Goal: Entertainment & Leisure: Consume media (video, audio)

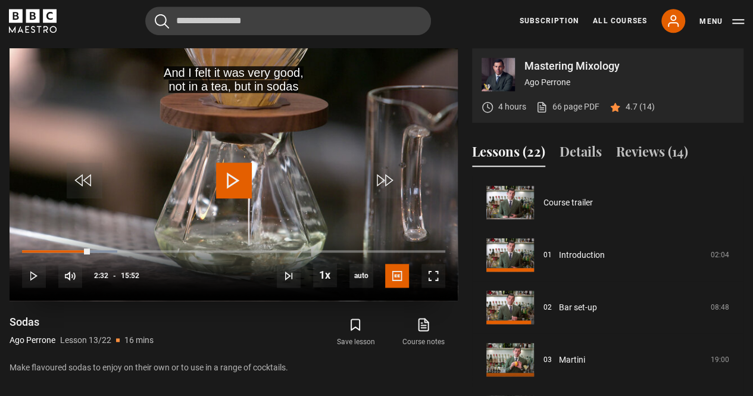
scroll to position [628, 0]
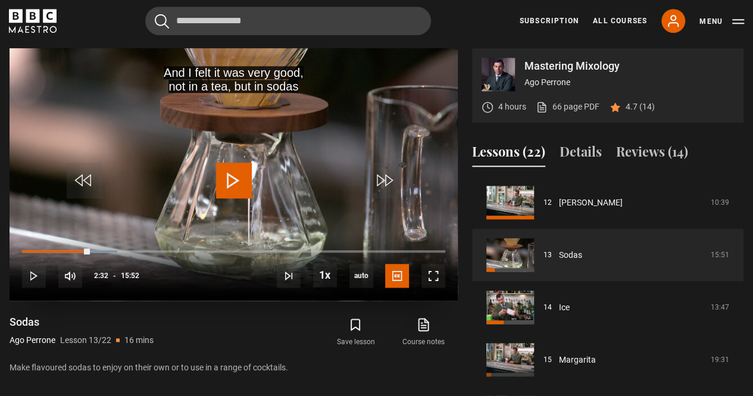
click at [225, 180] on span "Video Player" at bounding box center [234, 180] width 36 height 36
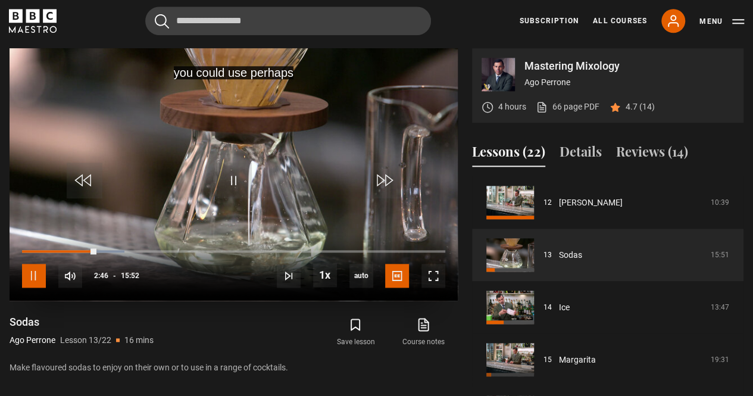
click at [40, 272] on span "Video Player" at bounding box center [34, 276] width 24 height 24
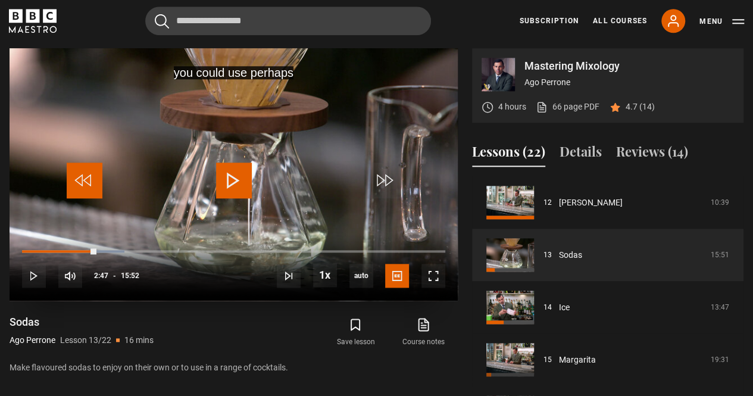
click at [86, 177] on span "Video Player" at bounding box center [85, 180] width 36 height 36
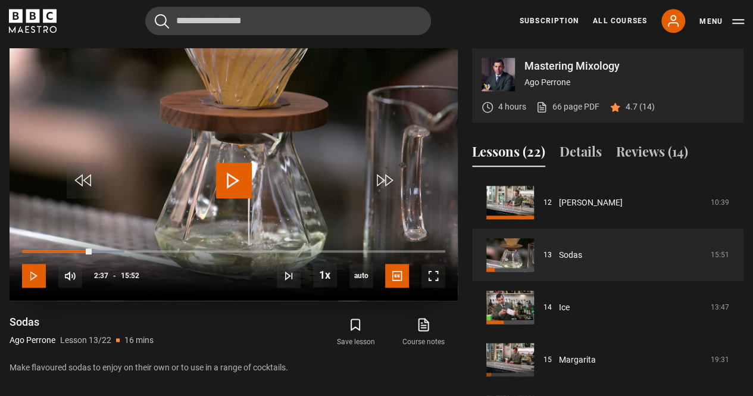
click at [39, 269] on span "Video Player" at bounding box center [34, 276] width 24 height 24
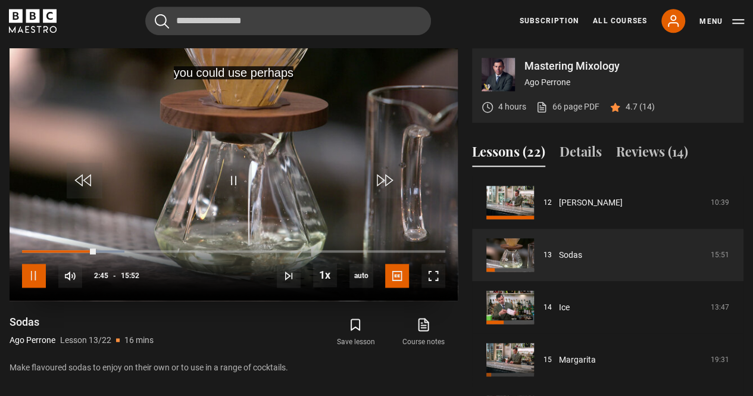
click at [39, 269] on span "Video Player" at bounding box center [34, 276] width 24 height 24
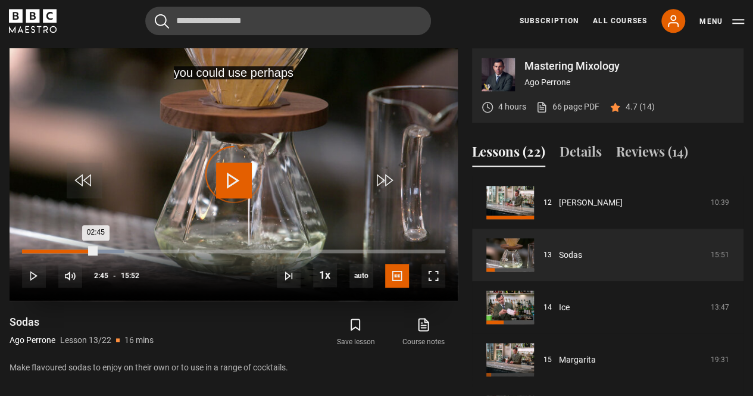
click at [88, 251] on div "02:45" at bounding box center [59, 251] width 74 height 4
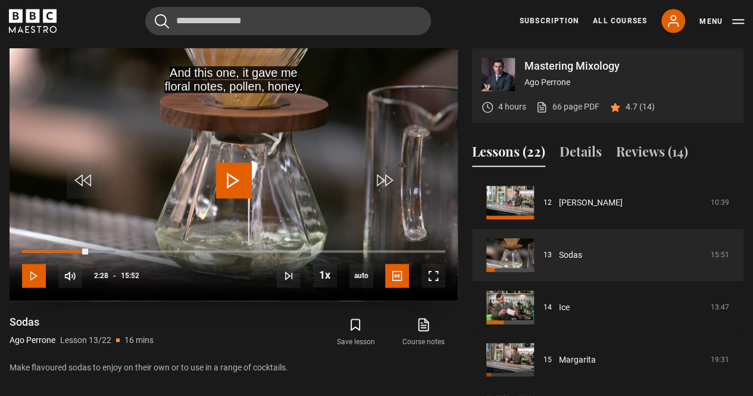
click at [33, 276] on span "Video Player" at bounding box center [34, 276] width 24 height 24
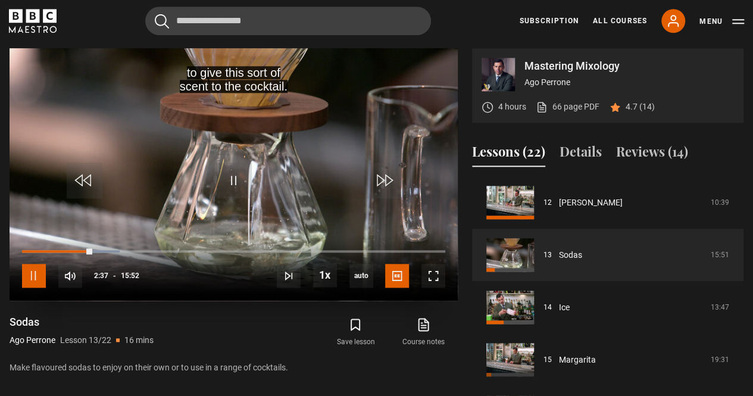
click at [33, 276] on span "Video Player" at bounding box center [34, 276] width 24 height 24
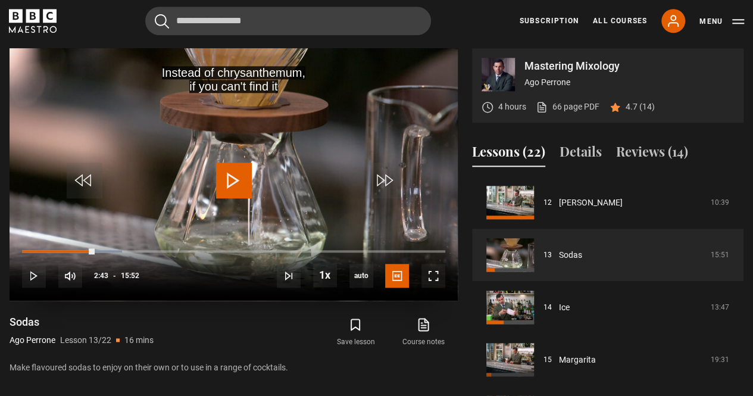
click at [30, 247] on div "10s Skip Back 10 seconds Play 10s Skip Forward 10 seconds Loaded : 23.63% 00:04…" at bounding box center [234, 267] width 448 height 66
click at [87, 251] on div "02:43" at bounding box center [58, 251] width 73 height 4
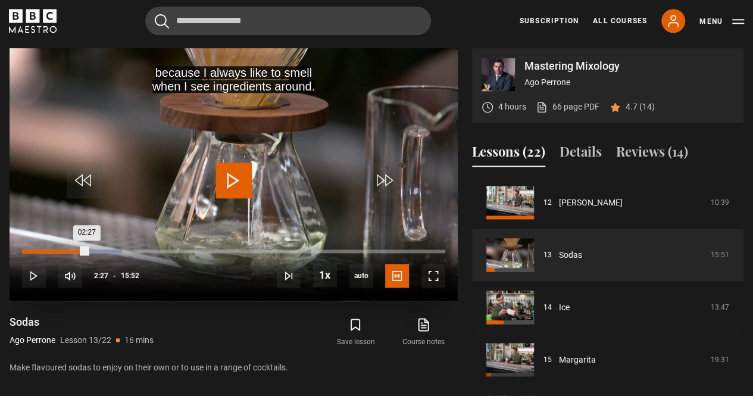
click at [29, 251] on div "00:14" at bounding box center [30, 251] width 2 height 4
click at [35, 277] on span "Video Player" at bounding box center [34, 276] width 24 height 24
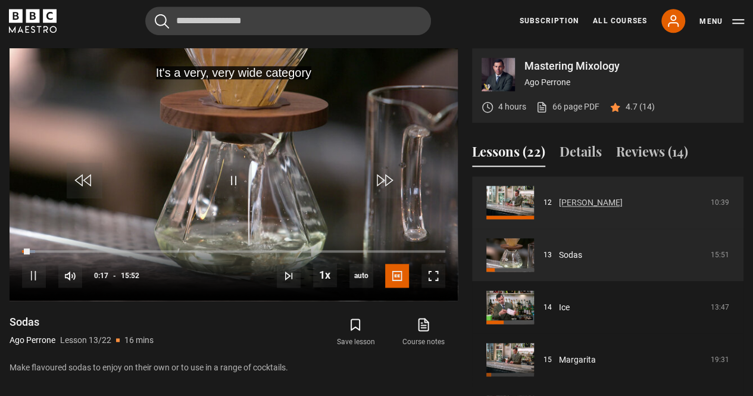
click at [559, 196] on link "[PERSON_NAME]" at bounding box center [591, 202] width 64 height 12
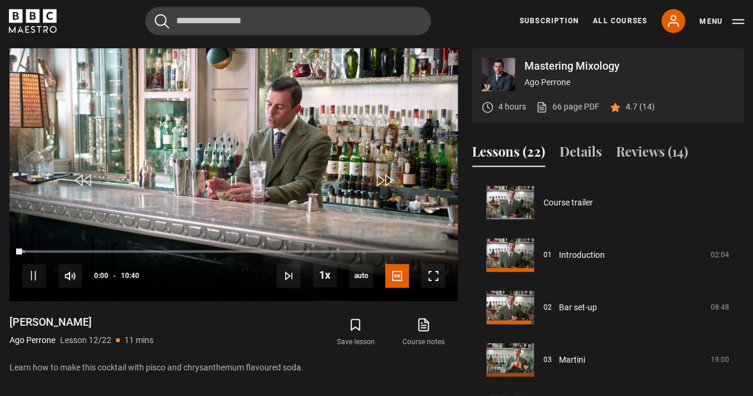
scroll to position [576, 0]
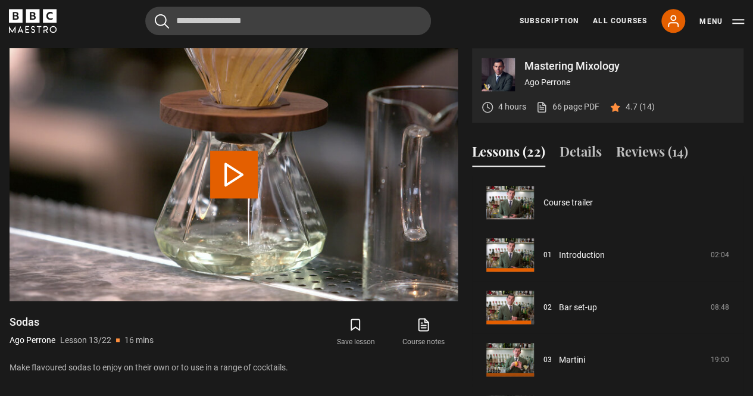
scroll to position [628, 0]
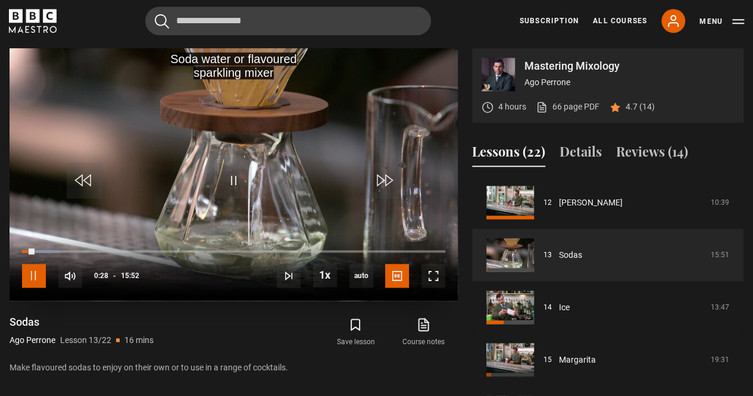
click at [30, 279] on span "Video Player" at bounding box center [34, 276] width 24 height 24
click at [245, 173] on span "Video Player" at bounding box center [234, 180] width 36 height 36
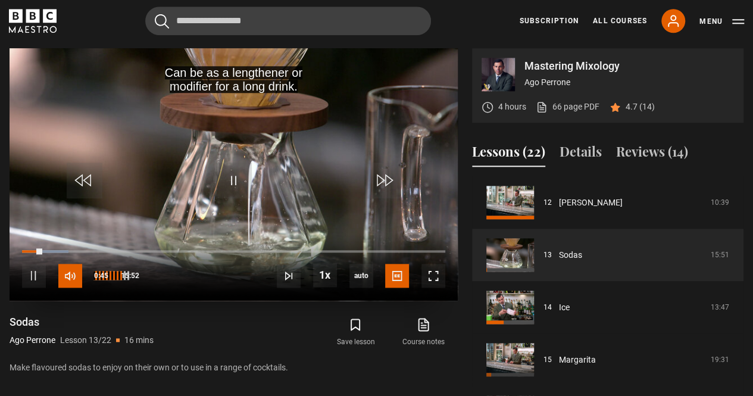
click at [73, 276] on span "Video Player" at bounding box center [70, 276] width 24 height 24
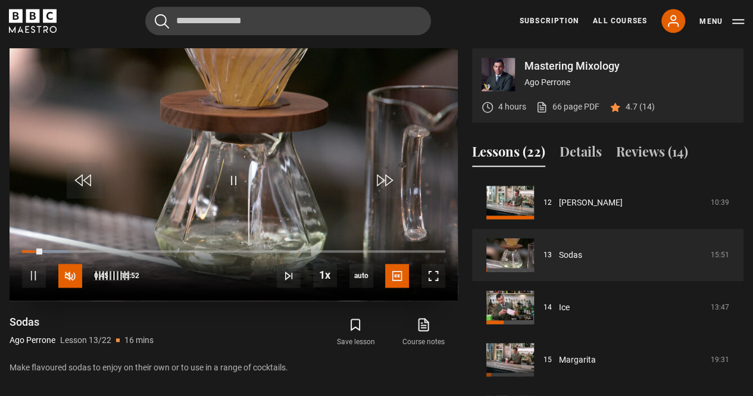
click at [73, 276] on span "Video Player" at bounding box center [70, 276] width 24 height 24
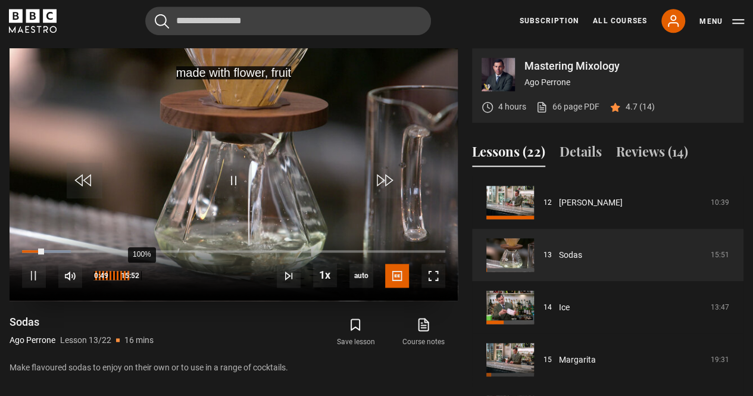
click at [141, 276] on div "100%" at bounding box center [141, 275] width 1 height 9
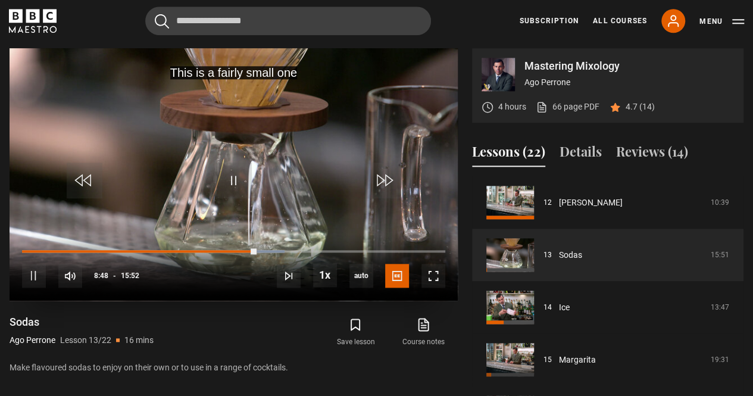
click at [46, 276] on div "10s Skip Back 10 seconds Pause 10s Skip Forward 10 seconds Loaded : 61.97% 08:4…" at bounding box center [234, 267] width 448 height 66
click at [33, 276] on span "Video Player" at bounding box center [34, 276] width 24 height 24
click at [240, 185] on span "Video Player" at bounding box center [234, 180] width 36 height 36
click at [97, 247] on div "10s Skip Back 10 seconds Pause 10s Skip Forward 10 seconds Loaded : 63.55% 03:4…" at bounding box center [234, 267] width 448 height 66
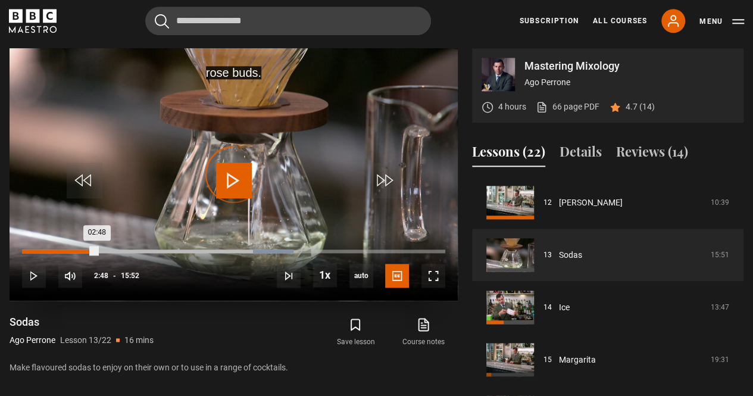
click at [96, 249] on div "Loaded : 64.08% 02:48 02:48" at bounding box center [233, 251] width 423 height 4
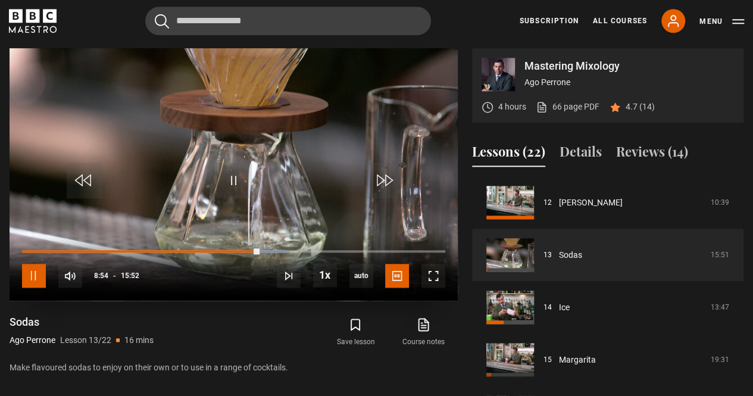
click at [41, 277] on span "Video Player" at bounding box center [34, 276] width 24 height 24
click at [239, 182] on span "Video Player" at bounding box center [234, 180] width 36 height 36
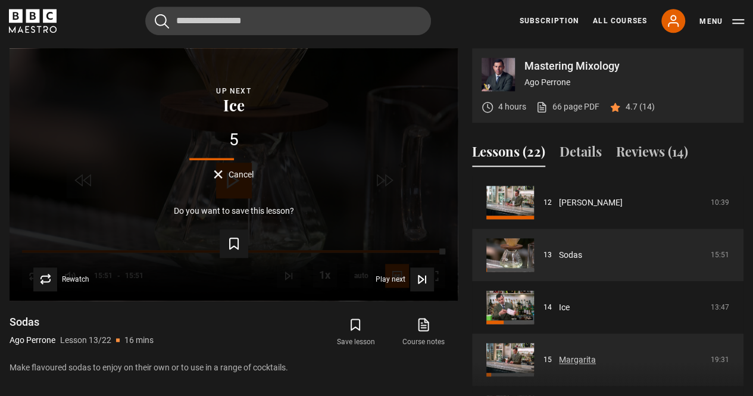
click at [581, 356] on link "Margarita" at bounding box center [577, 359] width 37 height 12
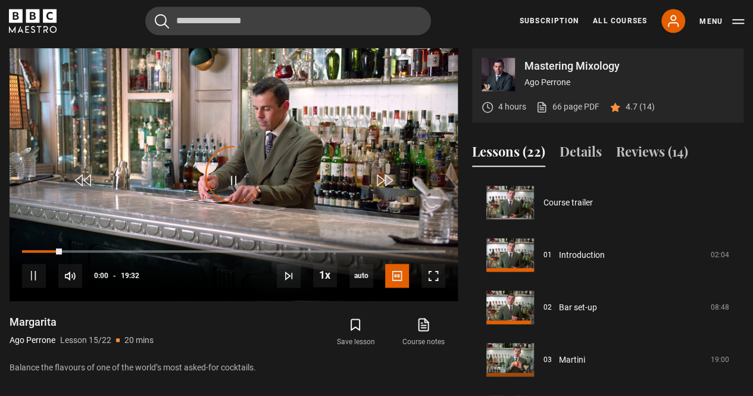
scroll to position [733, 0]
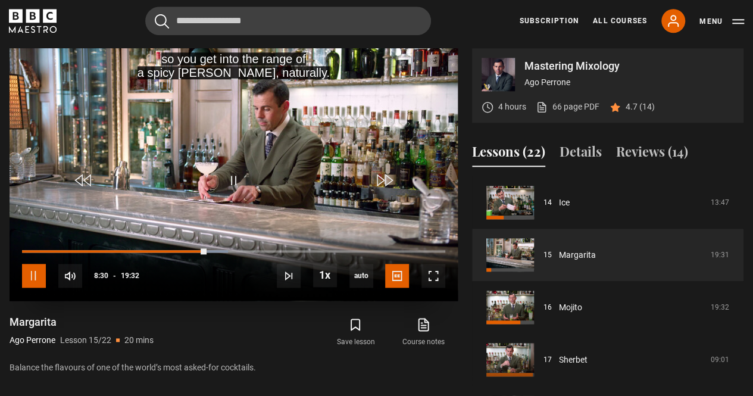
click at [27, 278] on span "Video Player" at bounding box center [34, 276] width 24 height 24
click at [229, 180] on span "Video Player" at bounding box center [234, 180] width 36 height 36
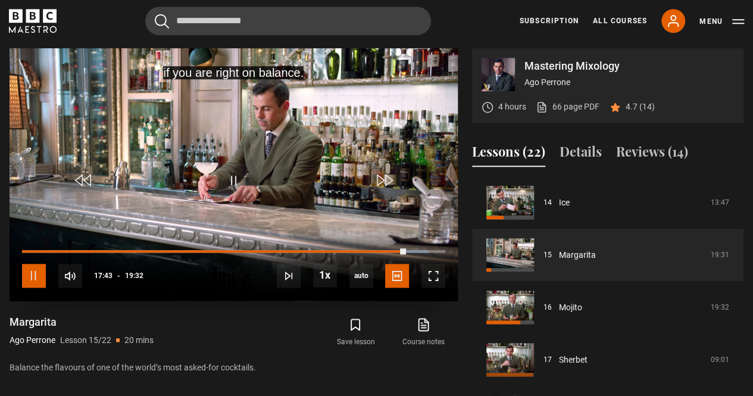
click at [35, 281] on span "Video Player" at bounding box center [34, 276] width 24 height 24
click at [237, 193] on span "Video Player" at bounding box center [234, 180] width 36 height 36
